Goal: Navigation & Orientation: Find specific page/section

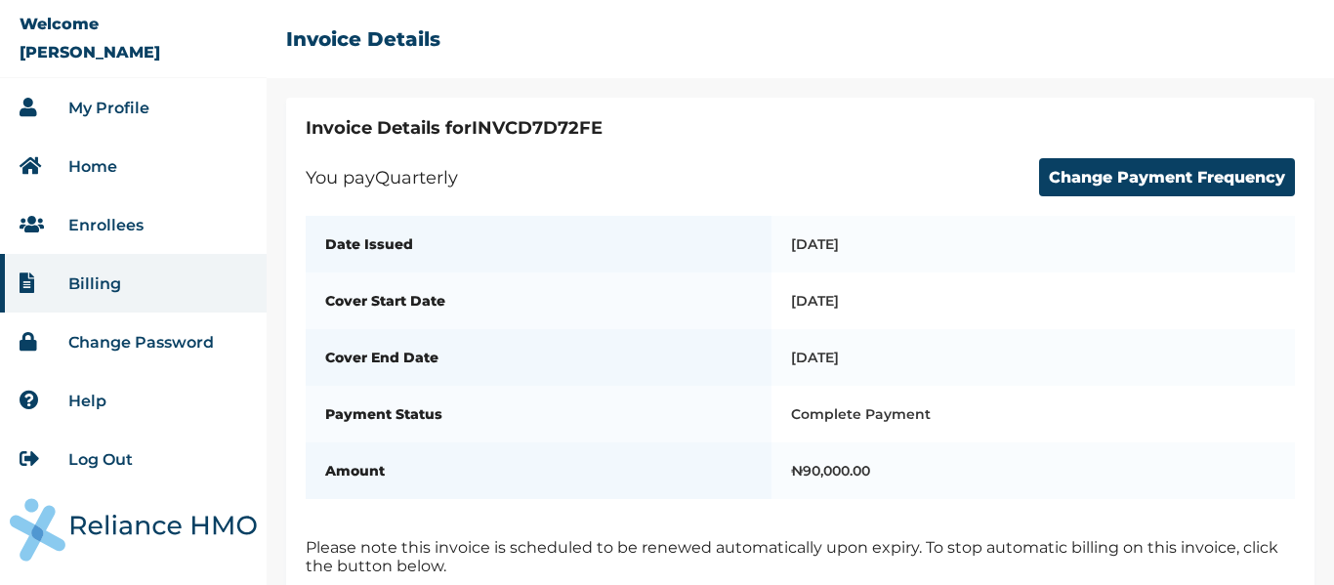
click at [109, 105] on link "My Profile" at bounding box center [108, 108] width 81 height 19
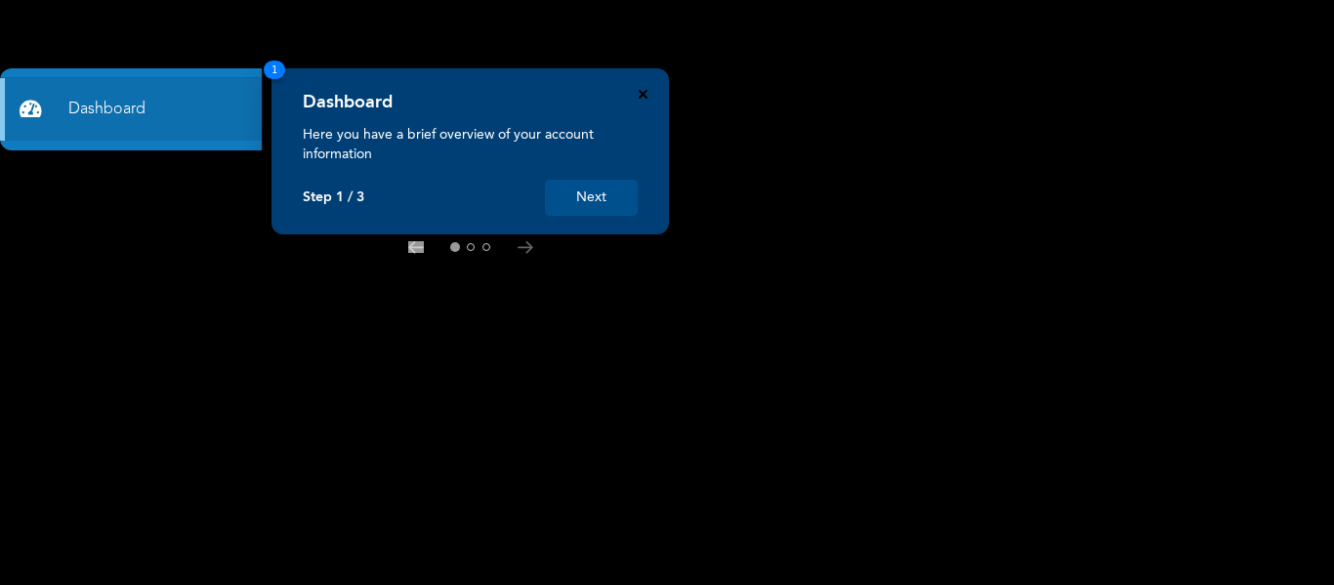
click at [642, 93] on icon "Close" at bounding box center [643, 94] width 9 height 9
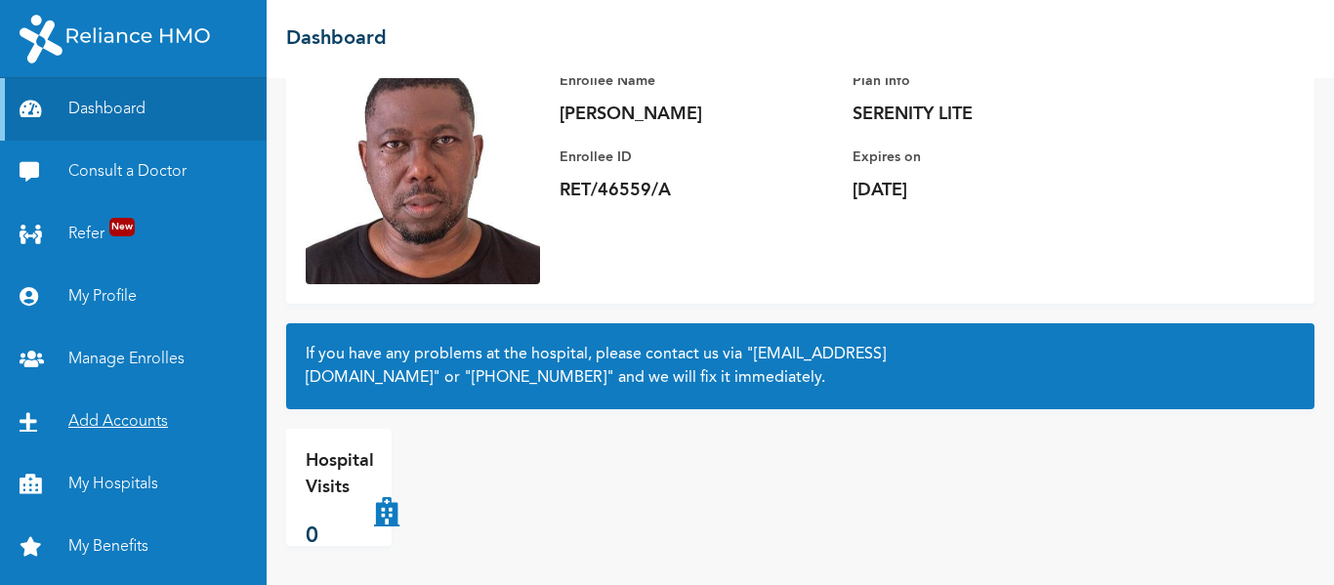
scroll to position [56, 0]
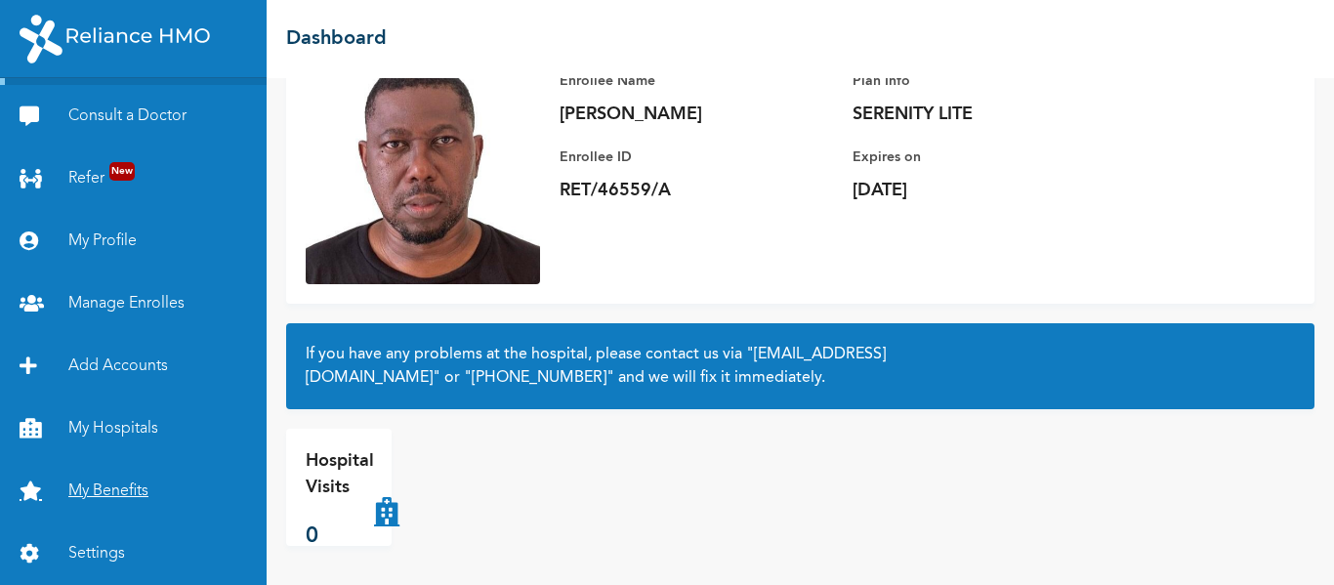
click at [115, 486] on link "My Benefits" at bounding box center [133, 491] width 267 height 62
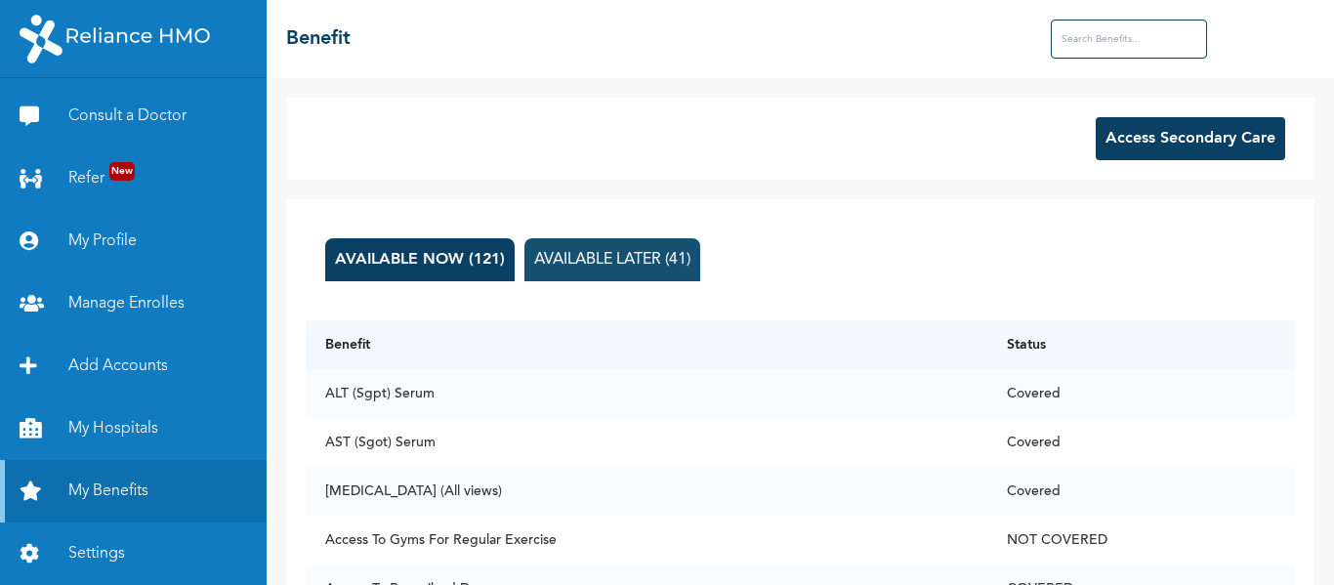
click at [615, 262] on button "AVAILABLE LATER (41)" at bounding box center [612, 259] width 176 height 43
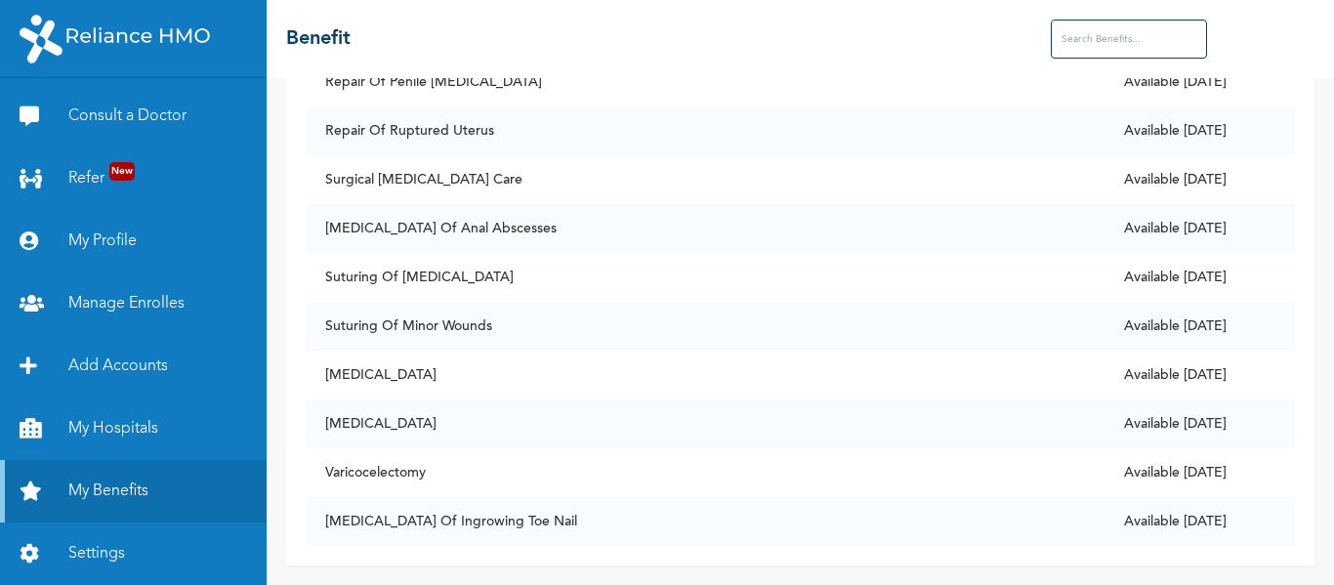
scroll to position [1351, 0]
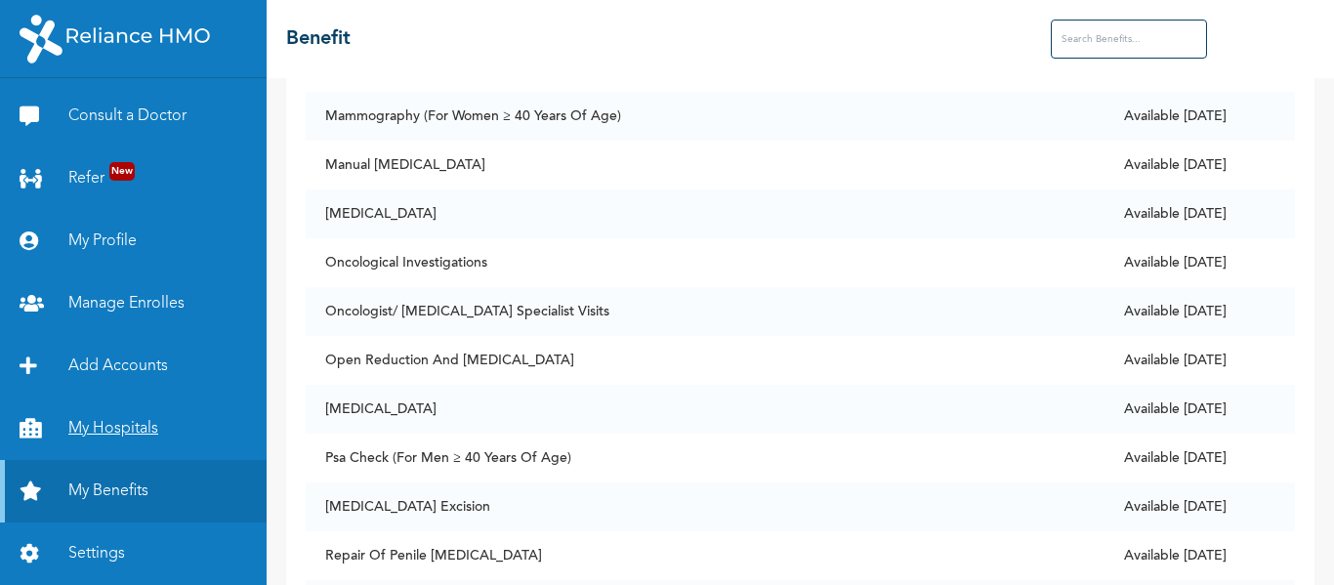
click at [150, 429] on link "My Hospitals" at bounding box center [133, 428] width 267 height 62
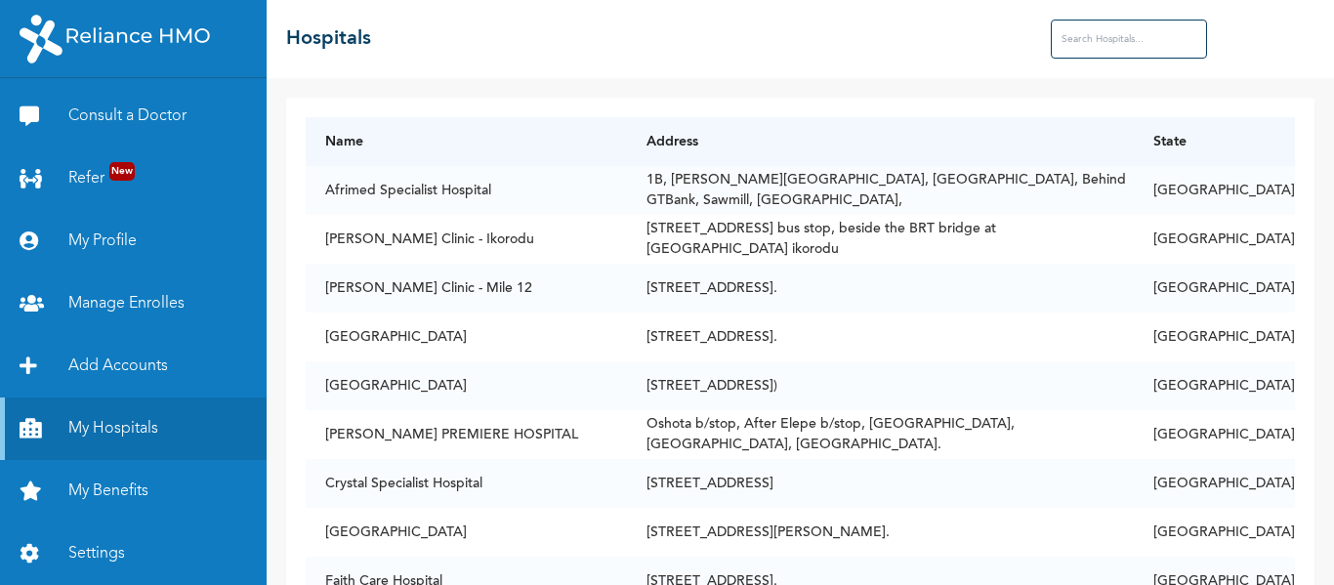
click at [1077, 44] on input "text" at bounding box center [1129, 39] width 156 height 39
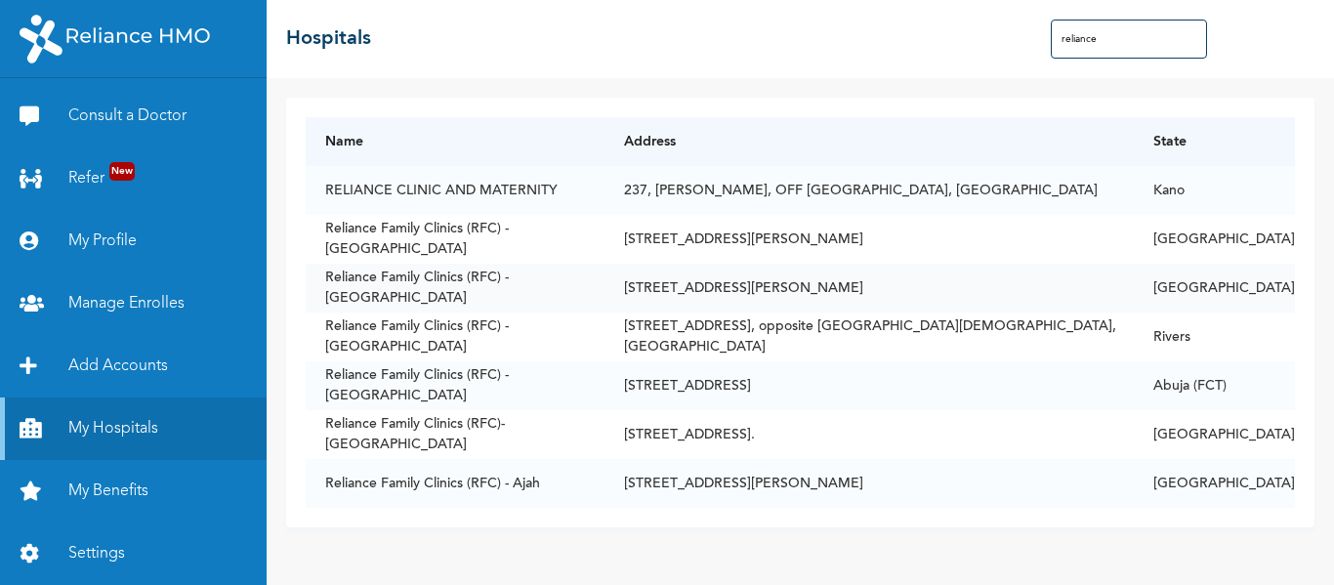
type input "reliance"
click at [475, 290] on td "Reliance Family Clinics (RFC) - [GEOGRAPHIC_DATA]" at bounding box center [455, 288] width 299 height 49
click at [144, 305] on link "Manage Enrolles" at bounding box center [133, 303] width 267 height 62
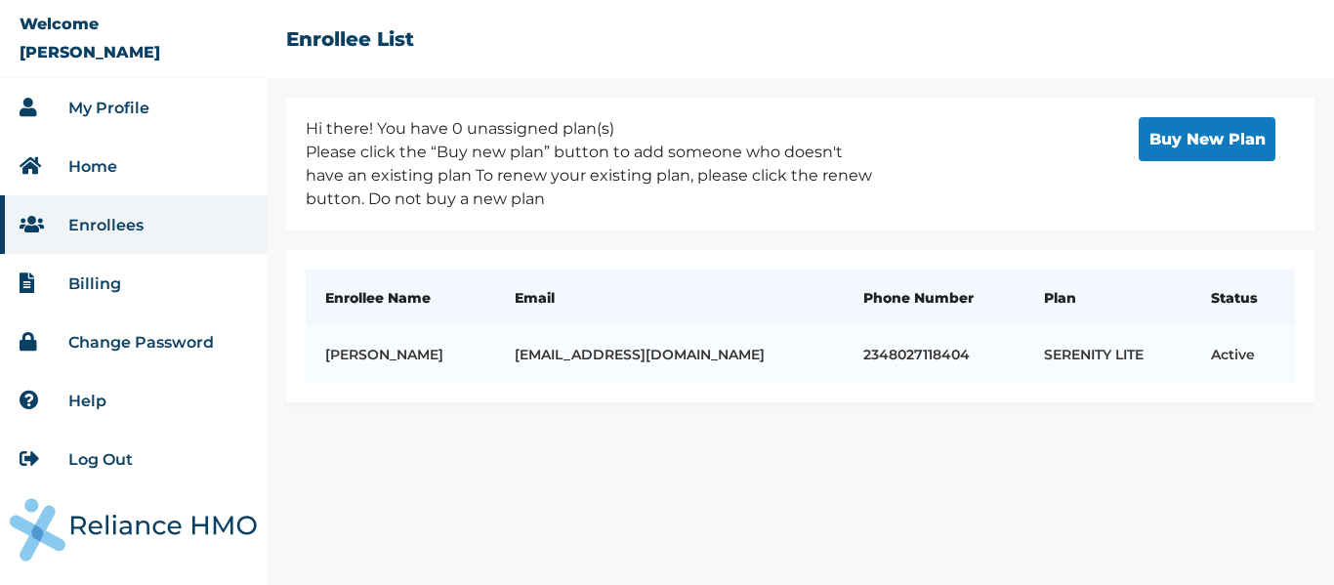
click at [96, 280] on link "Billing" at bounding box center [94, 283] width 53 height 19
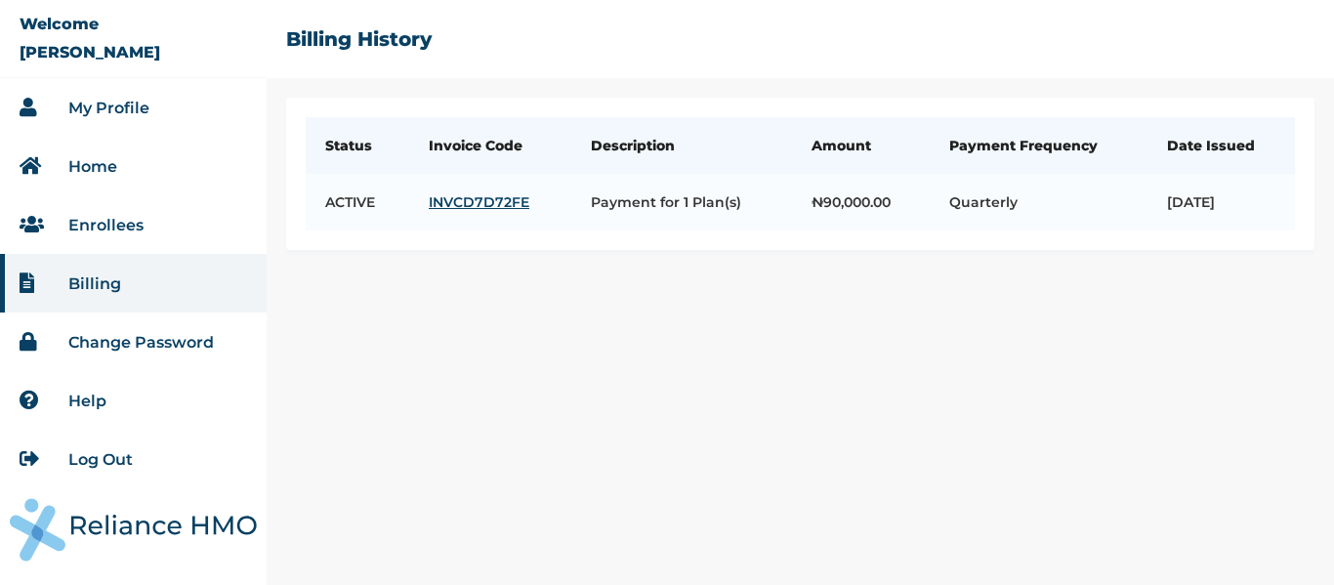
click at [114, 226] on link "Enrollees" at bounding box center [105, 225] width 75 height 19
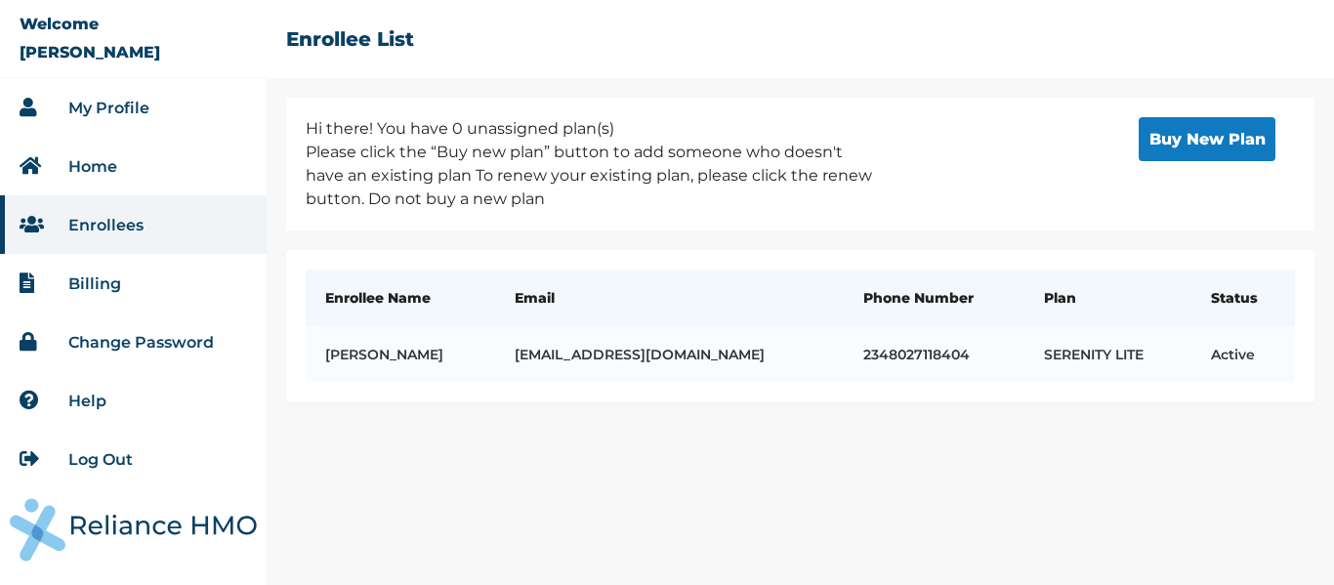
click at [100, 109] on link "My Profile" at bounding box center [108, 108] width 81 height 19
